Goal: Transaction & Acquisition: Book appointment/travel/reservation

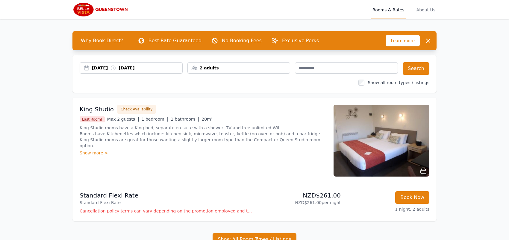
click at [92, 71] on div "[DATE] [DATE]" at bounding box center [137, 68] width 91 height 6
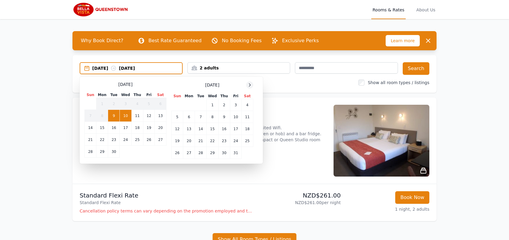
click at [248, 88] on icon at bounding box center [250, 85] width 5 height 5
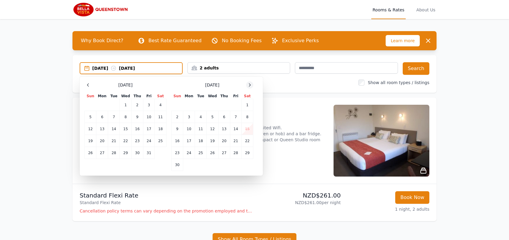
click at [248, 88] on icon at bounding box center [250, 85] width 5 height 5
click at [172, 135] on td "14" at bounding box center [178, 129] width 12 height 12
click at [207, 135] on td "17" at bounding box center [213, 129] width 12 height 12
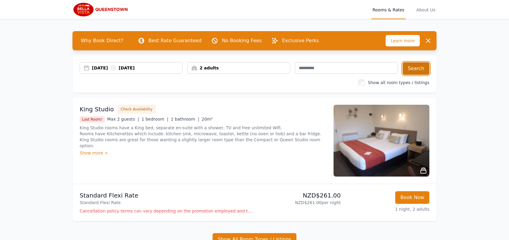
click at [430, 75] on button "Search" at bounding box center [416, 68] width 27 height 13
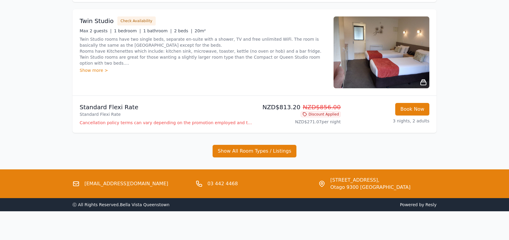
scroll to position [599, 0]
click at [222, 126] on p "Cancellation policy terms can vary depending on the promotion employed and the …" at bounding box center [166, 123] width 173 height 6
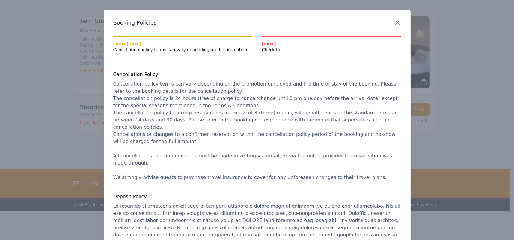
click at [394, 26] on icon "button" at bounding box center [397, 22] width 7 height 7
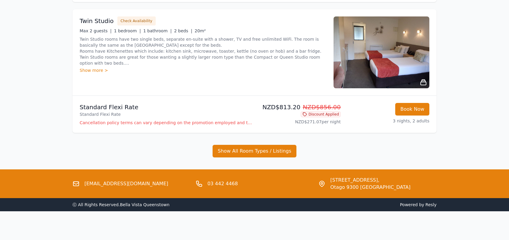
scroll to position [569, 0]
click at [427, 86] on icon at bounding box center [423, 82] width 7 height 7
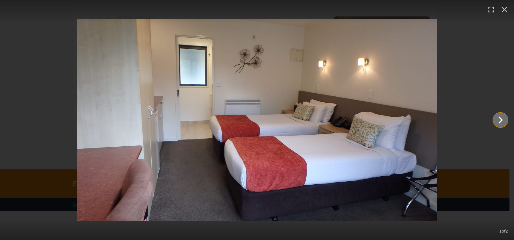
click at [502, 120] on icon "Show slide 2 of 2" at bounding box center [500, 120] width 4 height 7
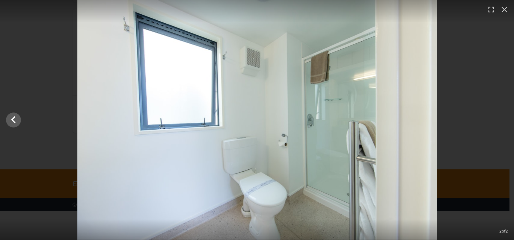
click at [502, 120] on div at bounding box center [257, 120] width 514 height 240
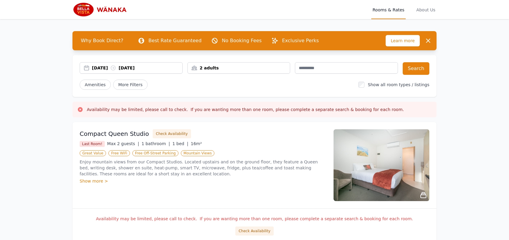
click at [92, 71] on div "[DATE] [DATE]" at bounding box center [137, 68] width 91 height 6
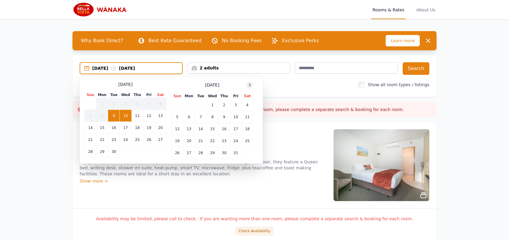
click at [248, 88] on icon at bounding box center [250, 85] width 5 height 5
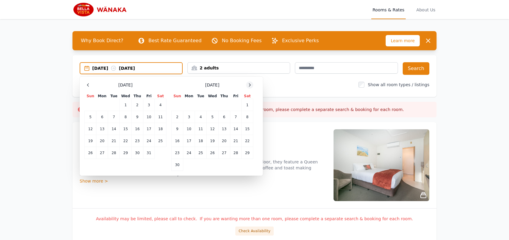
click at [248, 88] on icon at bounding box center [250, 85] width 5 height 5
click at [207, 135] on td "17" at bounding box center [213, 129] width 12 height 12
click at [230, 135] on td "19" at bounding box center [235, 129] width 11 height 12
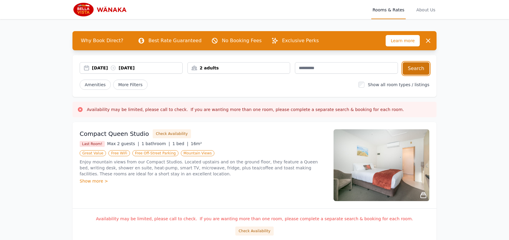
click at [430, 75] on button "Search" at bounding box center [416, 68] width 27 height 13
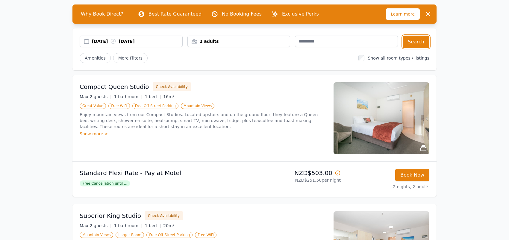
scroll to position [87, 0]
